Goal: Task Accomplishment & Management: Complete application form

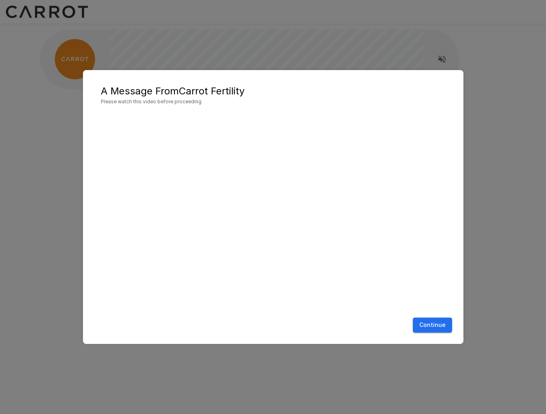
click at [434, 325] on button "Continue" at bounding box center [432, 324] width 39 height 15
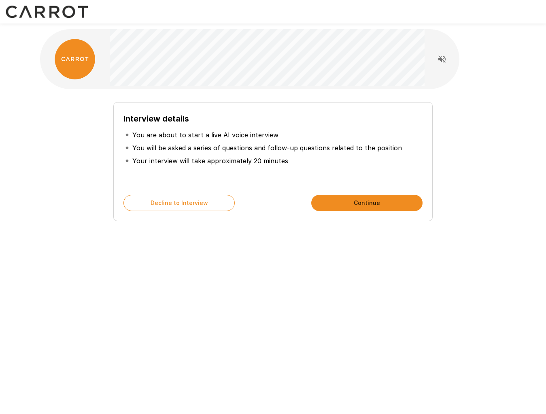
click at [355, 204] on button "Continue" at bounding box center [366, 203] width 111 height 16
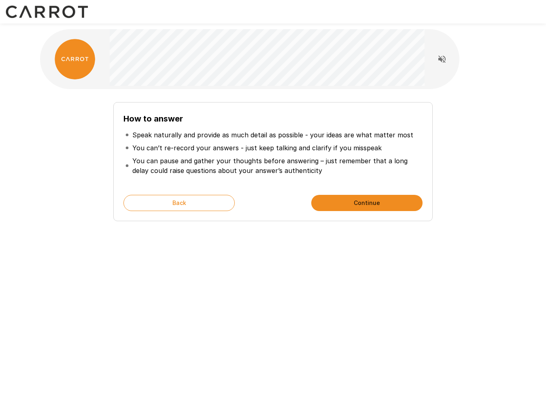
click at [355, 202] on button "Continue" at bounding box center [366, 203] width 111 height 16
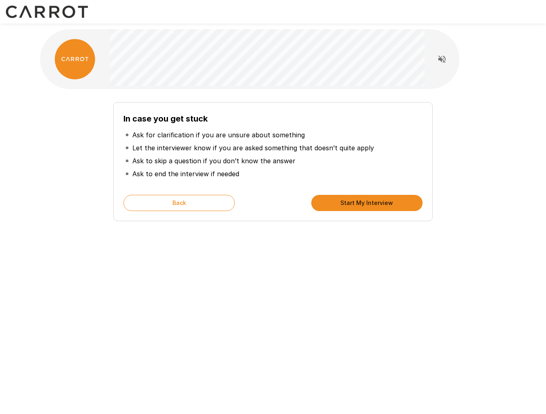
click at [351, 201] on button "Start My Interview" at bounding box center [366, 203] width 111 height 16
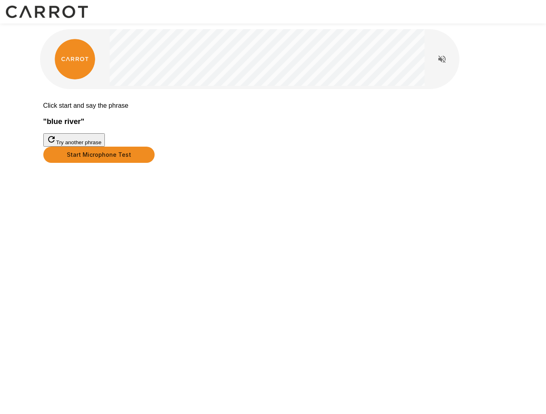
click at [155, 163] on button "Start Microphone Test" at bounding box center [98, 155] width 111 height 16
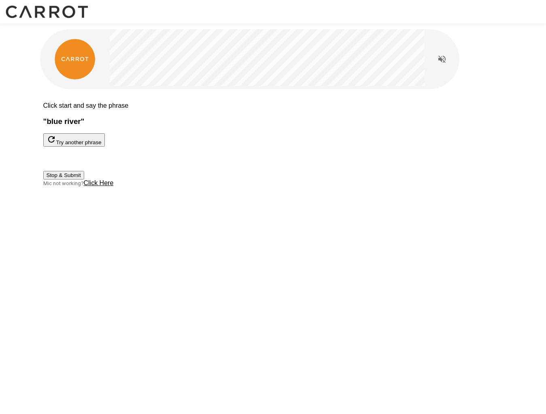
click at [84, 179] on button "Stop & Submit" at bounding box center [63, 175] width 41 height 9
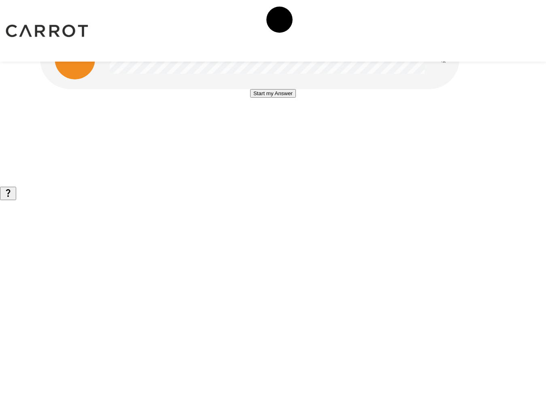
click at [266, 98] on button "Start my Answer" at bounding box center [273, 93] width 46 height 9
click at [268, 122] on button "Stop & Submit" at bounding box center [273, 117] width 41 height 9
click at [258, 98] on button "Start my Answer" at bounding box center [273, 93] width 46 height 9
click at [258, 122] on button "Stop & Submit" at bounding box center [273, 117] width 41 height 9
click at [267, 98] on button "Start my Answer" at bounding box center [273, 93] width 46 height 9
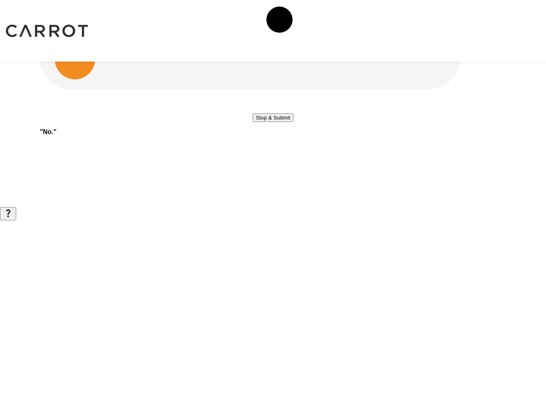
click at [270, 122] on button "Stop & Submit" at bounding box center [273, 117] width 41 height 9
click at [264, 98] on button "Start my Answer" at bounding box center [273, 93] width 46 height 9
click at [265, 122] on button "Stop & Submit" at bounding box center [273, 117] width 41 height 9
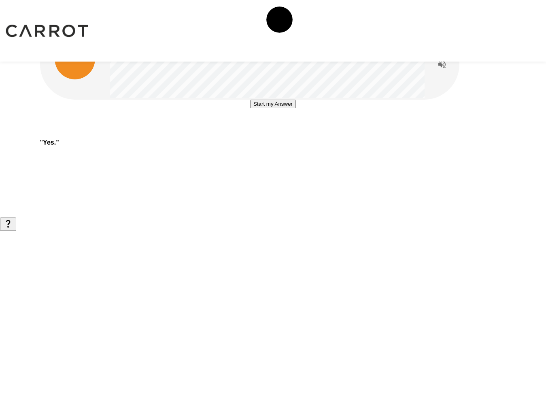
drag, startPoint x: 272, startPoint y: 192, endPoint x: 262, endPoint y: 196, distance: 11.1
click at [273, 108] on button "Start my Answer" at bounding box center [273, 104] width 46 height 9
click at [271, 132] on button "Stop & Submit" at bounding box center [273, 128] width 41 height 9
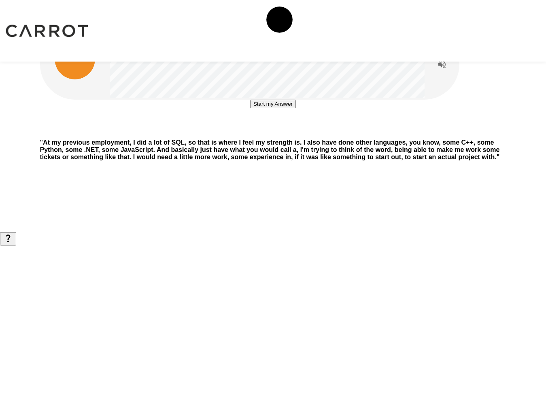
click at [272, 108] on button "Start my Answer" at bounding box center [273, 104] width 46 height 9
click at [263, 132] on button "Stop & Submit" at bounding box center [273, 128] width 41 height 9
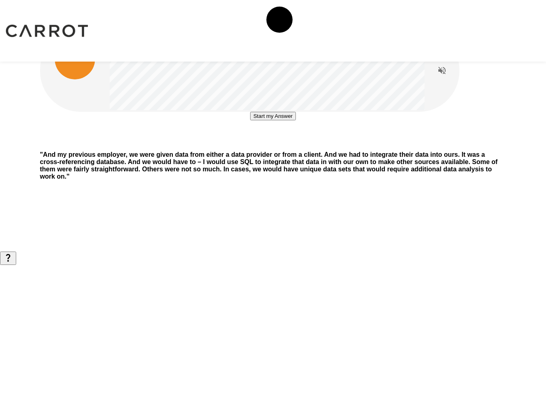
click at [263, 120] on button "Start my Answer" at bounding box center [273, 116] width 46 height 9
click at [253, 145] on button "Stop & Submit" at bounding box center [273, 140] width 41 height 9
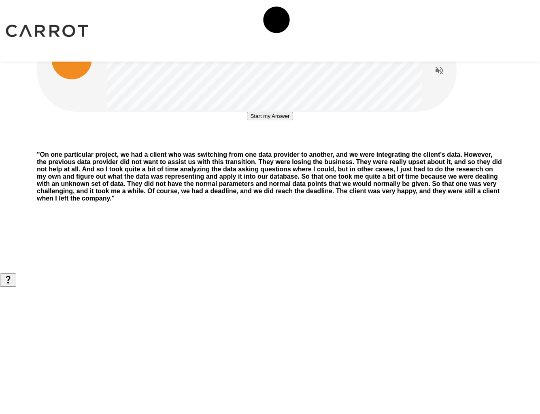
click at [247, 120] on button "Start my Answer" at bounding box center [270, 116] width 46 height 9
drag, startPoint x: 272, startPoint y: 205, endPoint x: 253, endPoint y: 207, distance: 18.7
click at [271, 145] on button "Stop & Submit" at bounding box center [269, 140] width 41 height 9
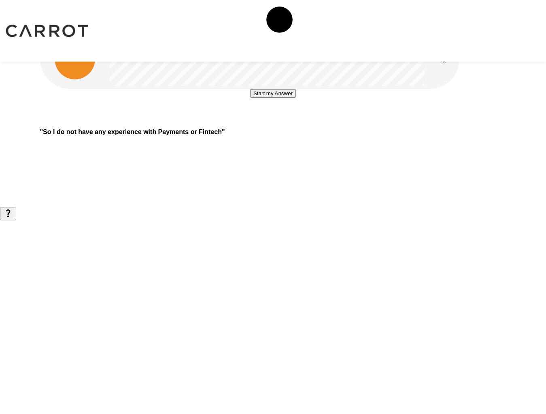
click at [273, 98] on button "Start my Answer" at bounding box center [273, 93] width 46 height 9
click at [275, 122] on button "Stop & Submit" at bounding box center [273, 117] width 41 height 9
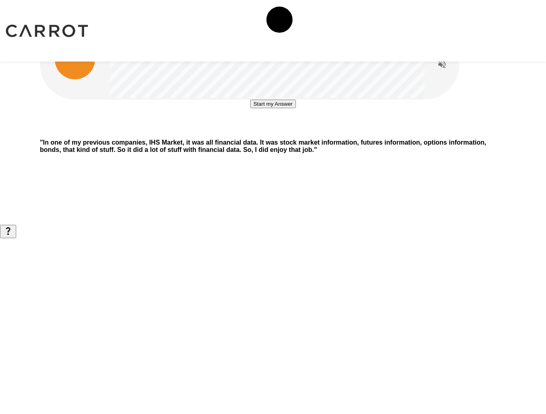
click at [269, 108] on button "Start my Answer" at bounding box center [273, 104] width 46 height 9
click at [276, 132] on button "Stop & Submit" at bounding box center [273, 128] width 41 height 9
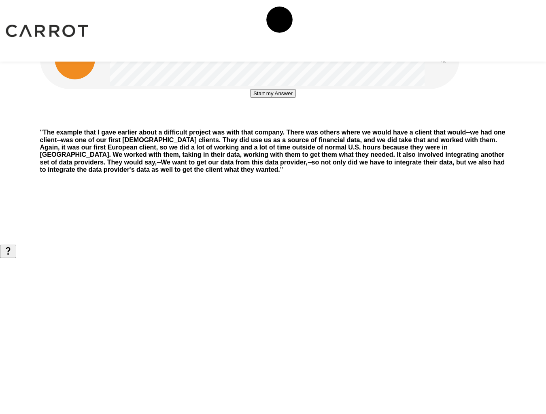
click at [275, 98] on button "Start my Answer" at bounding box center [273, 93] width 46 height 9
click at [274, 122] on button "Stop & Submit" at bounding box center [273, 117] width 41 height 9
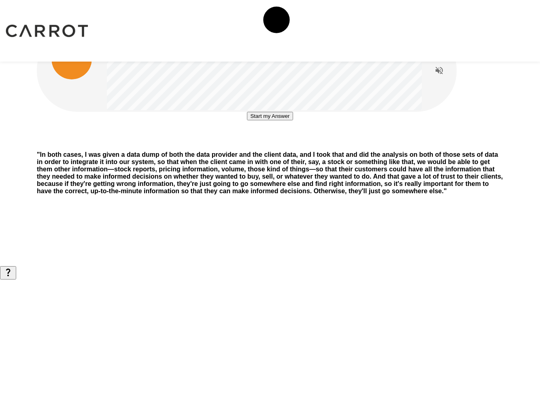
click at [263, 120] on button "Start my Answer" at bounding box center [270, 116] width 46 height 9
click at [273, 145] on button "Stop & Submit" at bounding box center [269, 140] width 41 height 9
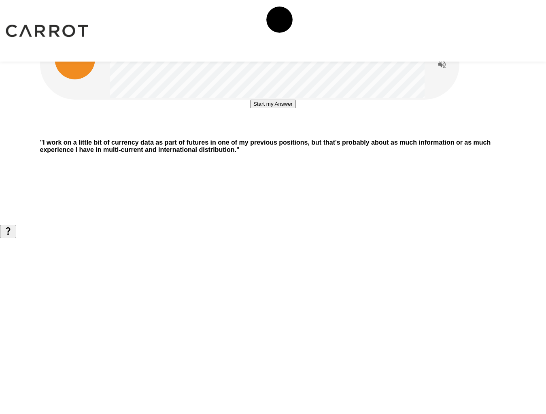
click at [269, 108] on button "Start my Answer" at bounding box center [273, 104] width 46 height 9
click at [256, 132] on button "Stop & Submit" at bounding box center [273, 128] width 41 height 9
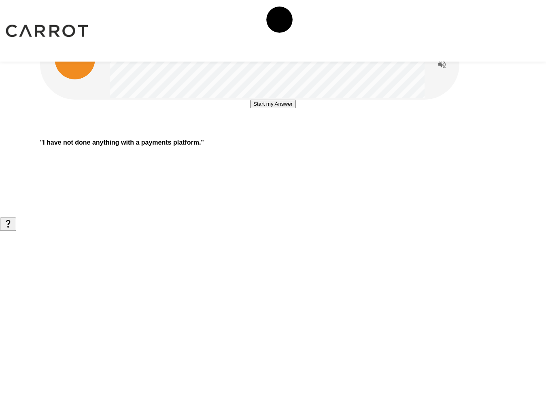
click at [270, 108] on button "Start my Answer" at bounding box center [273, 104] width 46 height 9
click at [273, 132] on button "Stop & Submit" at bounding box center [273, 128] width 41 height 9
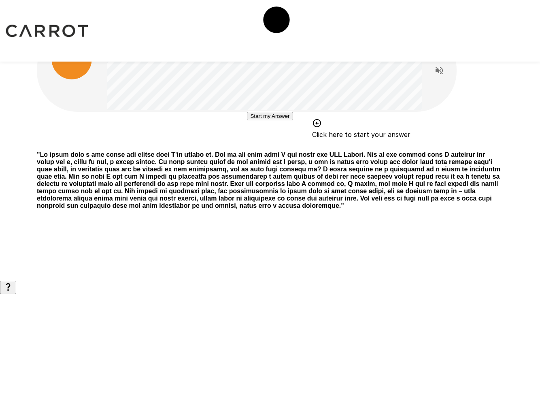
click at [265, 120] on button "Start my Answer" at bounding box center [270, 116] width 46 height 9
click at [262, 145] on button "Stop & Submit" at bounding box center [269, 140] width 41 height 9
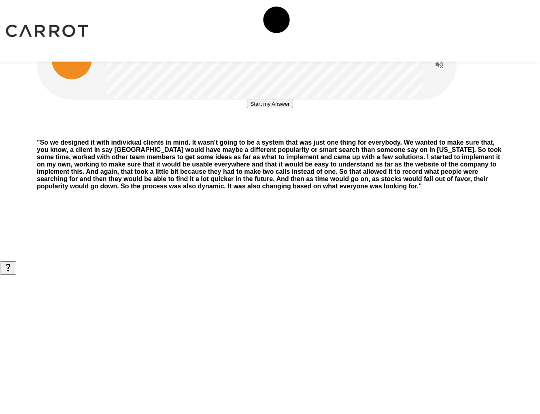
click at [256, 108] on button "Start my Answer" at bounding box center [270, 104] width 46 height 9
click at [254, 132] on button "Stop & Submit" at bounding box center [269, 128] width 41 height 9
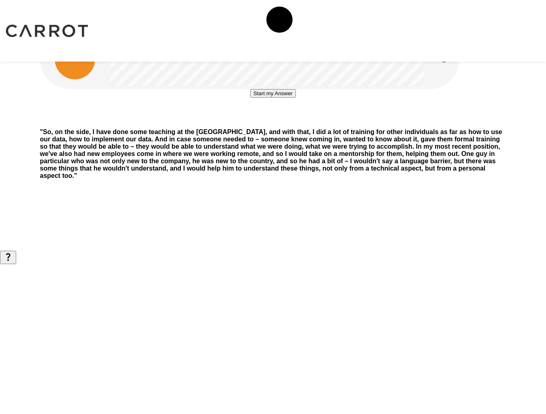
click at [270, 98] on button "Start my Answer" at bounding box center [273, 93] width 46 height 9
click at [266, 122] on button "Stop & Submit" at bounding box center [273, 117] width 41 height 9
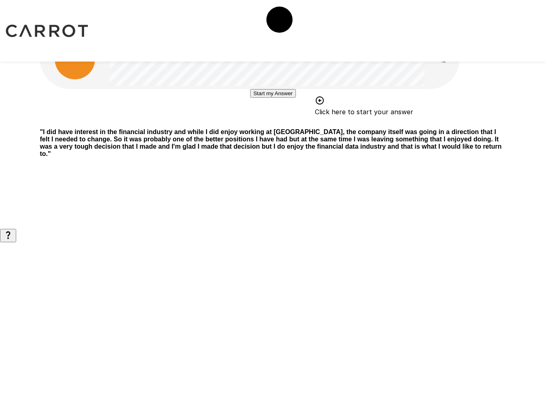
click at [277, 98] on button "Start my Answer" at bounding box center [273, 93] width 46 height 9
click at [268, 122] on button "Stop & Submit" at bounding box center [273, 117] width 41 height 9
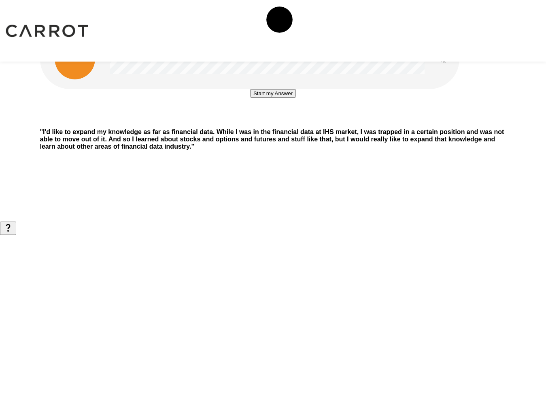
click at [275, 98] on button "Start my Answer" at bounding box center [273, 93] width 46 height 9
click at [277, 122] on button "Stop & Submit" at bounding box center [273, 117] width 41 height 9
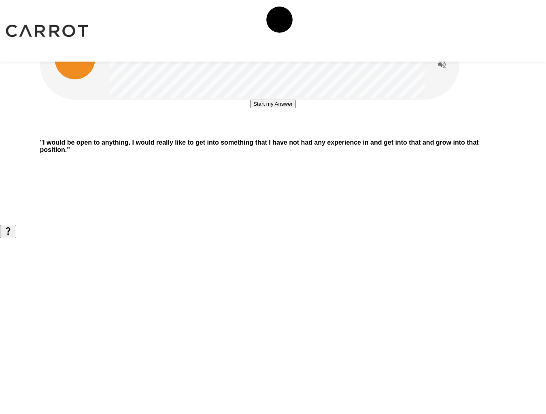
click at [273, 108] on button "Start my Answer" at bounding box center [273, 104] width 46 height 9
click at [253, 132] on button "Stop & Submit" at bounding box center [273, 128] width 41 height 9
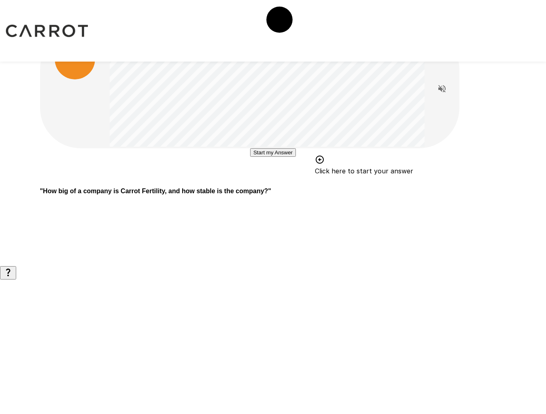
click at [283, 157] on button "Start my Answer" at bounding box center [273, 152] width 46 height 9
click at [259, 181] on button "Stop & Submit" at bounding box center [273, 176] width 41 height 9
